Goal: Information Seeking & Learning: Stay updated

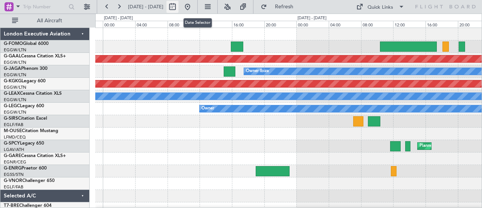
click at [179, 6] on button at bounding box center [173, 7] width 12 height 12
select select "8"
select select "2025"
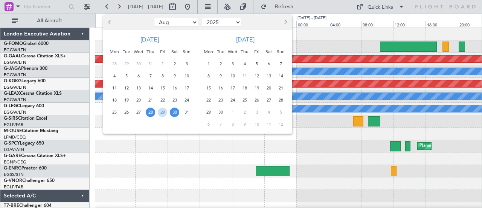
click at [223, 64] on span "2" at bounding box center [220, 63] width 9 height 9
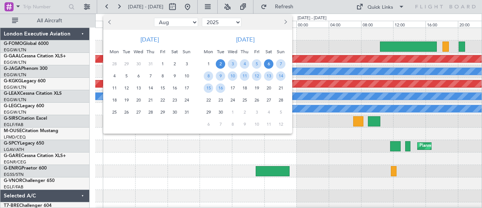
click at [271, 64] on span "6" at bounding box center [268, 63] width 9 height 9
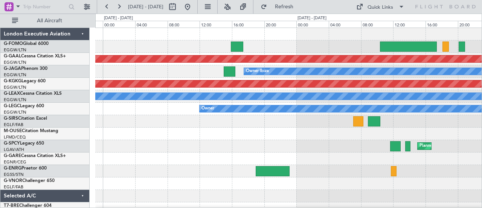
select select "9"
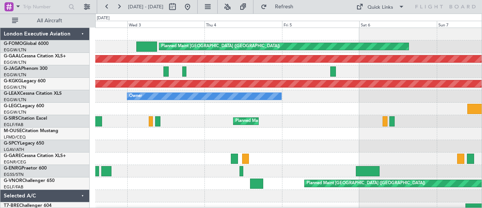
click at [145, 179] on div "Planned Maint [GEOGRAPHIC_DATA] ([GEOGRAPHIC_DATA]) Planned [GEOGRAPHIC_DATA] A…" at bounding box center [288, 158] width 387 height 261
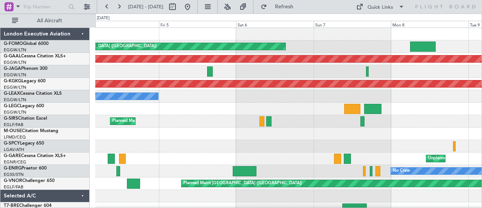
click at [300, 167] on div "No Crew Planned Maint [GEOGRAPHIC_DATA] ([GEOGRAPHIC_DATA])" at bounding box center [288, 171] width 387 height 12
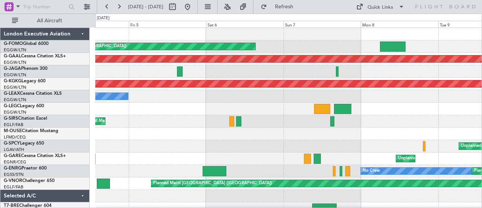
click at [171, 106] on div at bounding box center [288, 109] width 387 height 12
click at [179, 9] on button at bounding box center [173, 7] width 12 height 12
select select "9"
select select "2025"
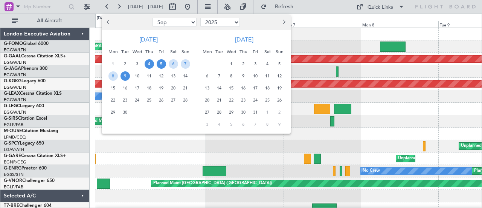
click at [164, 63] on span "5" at bounding box center [161, 63] width 9 height 9
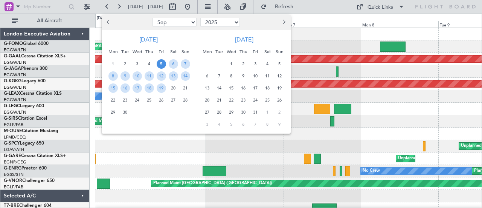
click at [179, 63] on div "6" at bounding box center [173, 64] width 12 height 12
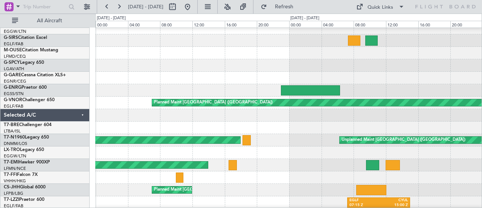
scroll to position [81, 0]
click at [275, 142] on div "Planned Maint [GEOGRAPHIC_DATA] ([GEOGRAPHIC_DATA]) Unplanned Maint [GEOGRAPHIC…" at bounding box center [288, 140] width 387 height 12
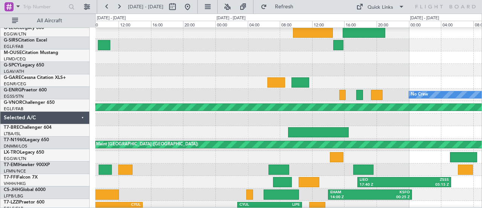
scroll to position [76, 0]
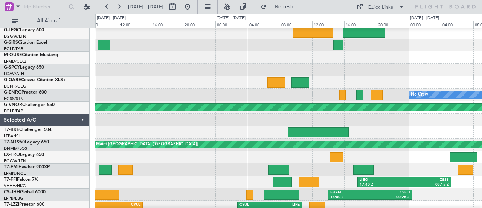
click at [137, 80] on div "Unplanned Maint Chester" at bounding box center [288, 82] width 387 height 12
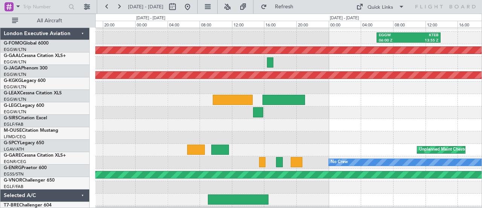
scroll to position [0, 0]
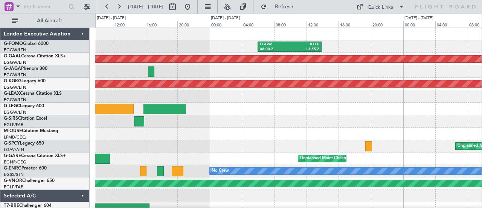
click at [173, 144] on div "EGGW 06:00 Z KTEB 13:55 Z Planned [GEOGRAPHIC_DATA] AOG Maint [GEOGRAPHIC_DATA]…" at bounding box center [288, 158] width 387 height 261
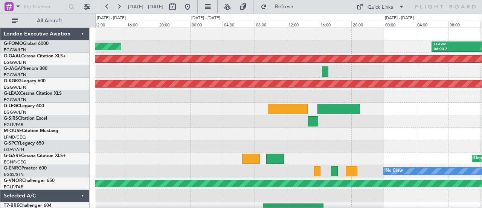
click at [383, 124] on div at bounding box center [288, 121] width 387 height 12
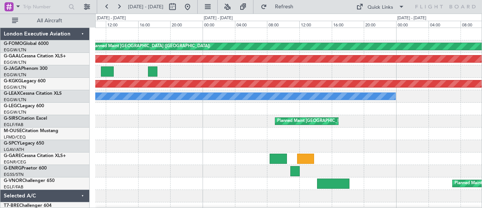
click at [244, 145] on div "Planned Maint [GEOGRAPHIC_DATA] ([GEOGRAPHIC_DATA]) Planned [GEOGRAPHIC_DATA] A…" at bounding box center [288, 158] width 387 height 261
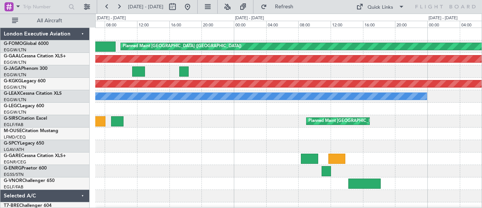
click at [244, 157] on div "Planned Maint [GEOGRAPHIC_DATA] ([GEOGRAPHIC_DATA]) Planned [GEOGRAPHIC_DATA] A…" at bounding box center [288, 158] width 387 height 261
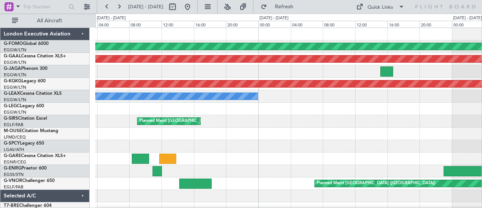
click at [308, 153] on div "Planned Maint [GEOGRAPHIC_DATA] ([GEOGRAPHIC_DATA]) Planned [GEOGRAPHIC_DATA] A…" at bounding box center [288, 158] width 387 height 261
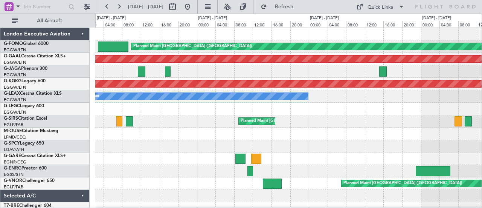
click at [292, 148] on div at bounding box center [288, 146] width 387 height 12
click at [179, 5] on button at bounding box center [173, 7] width 12 height 12
select select "9"
select select "2025"
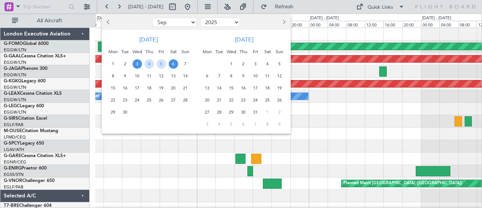
click at [110, 21] on button "Previous month" at bounding box center [109, 22] width 8 height 12
select select "8"
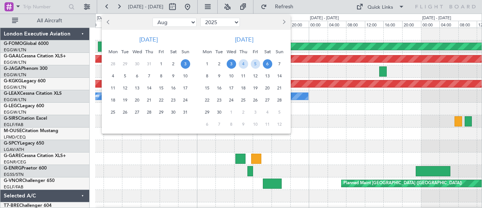
click at [182, 65] on span "3" at bounding box center [185, 63] width 9 height 9
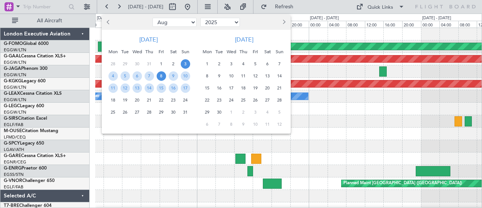
click at [162, 77] on span "8" at bounding box center [161, 75] width 9 height 9
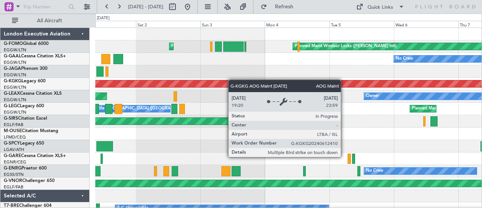
click at [240, 80] on div "Planned Maint Windsor Locks ([PERSON_NAME] Intl) Planned Maint [GEOGRAPHIC_DATA…" at bounding box center [288, 158] width 387 height 261
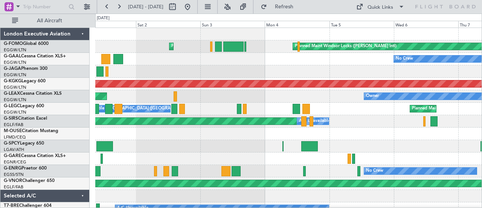
click at [234, 67] on div at bounding box center [288, 71] width 387 height 12
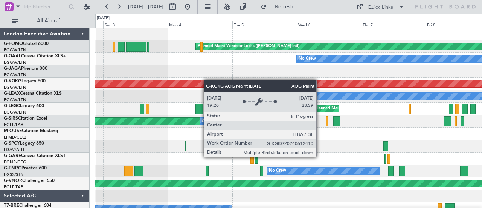
click at [175, 80] on div "Planned Maint Windsor Locks ([PERSON_NAME] Intl) Planned Maint [GEOGRAPHIC_DATA…" at bounding box center [288, 158] width 387 height 261
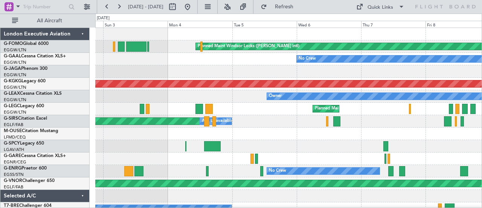
click at [211, 72] on div at bounding box center [288, 71] width 387 height 12
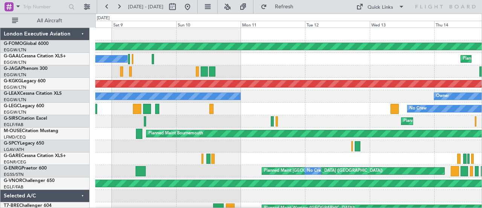
click at [115, 125] on div "Planned Maint [GEOGRAPHIC_DATA] ([GEOGRAPHIC_DATA])" at bounding box center [288, 121] width 387 height 12
